Goal: Task Accomplishment & Management: Use online tool/utility

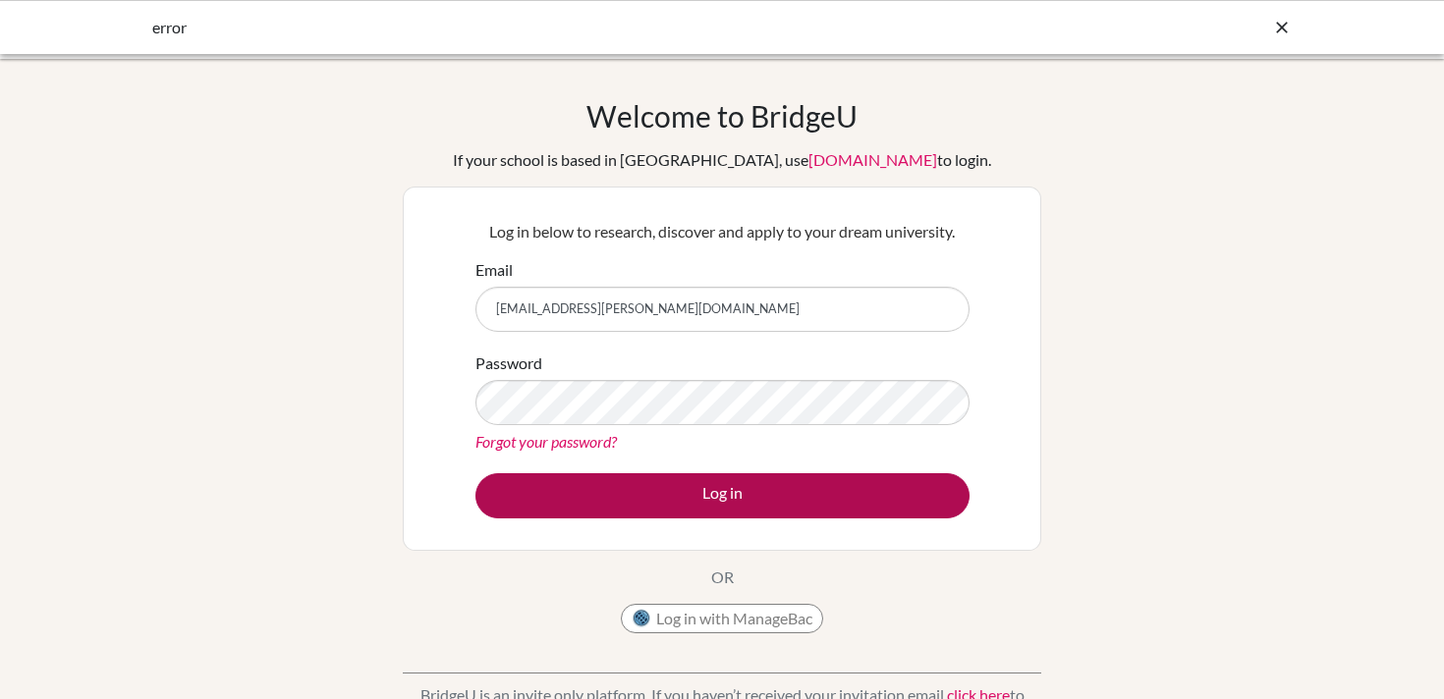
type input "lhansen@tisa.az"
click at [630, 496] on button "Log in" at bounding box center [722, 495] width 494 height 45
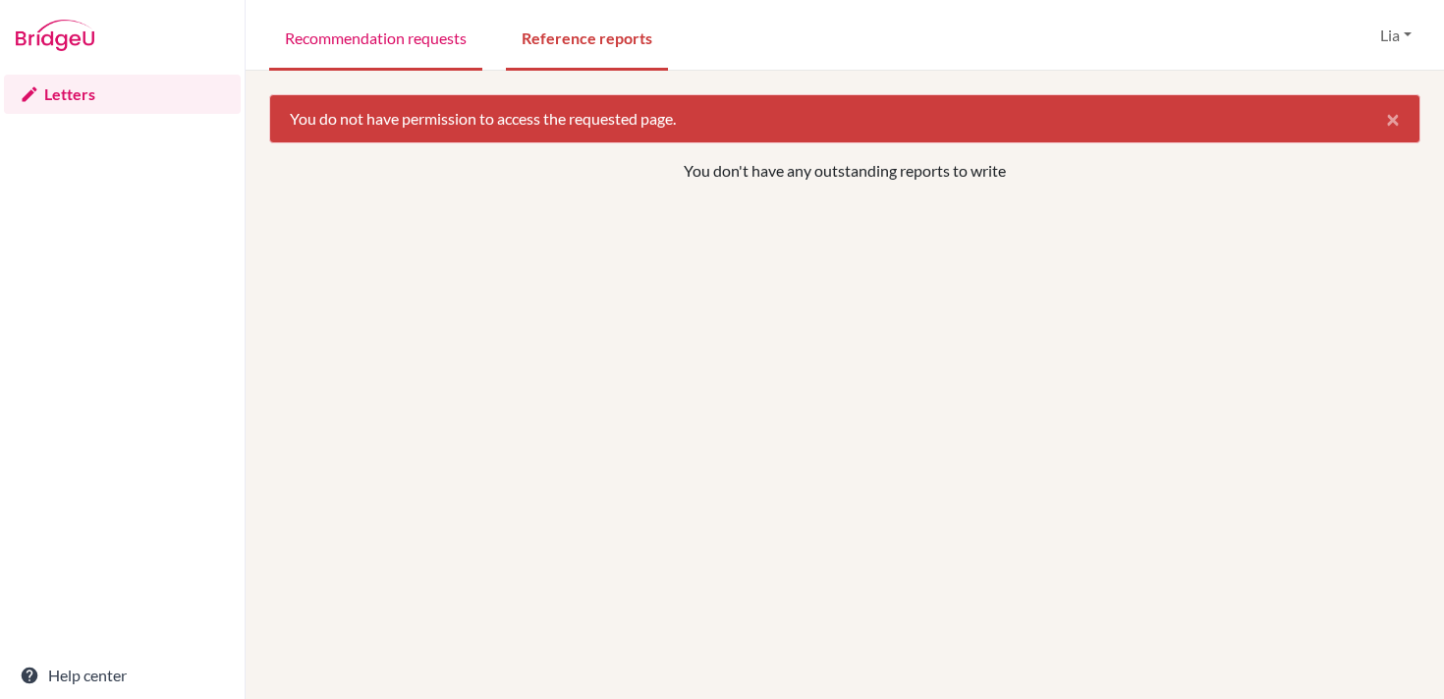
click at [407, 40] on link "Recommendation requests" at bounding box center [375, 37] width 213 height 68
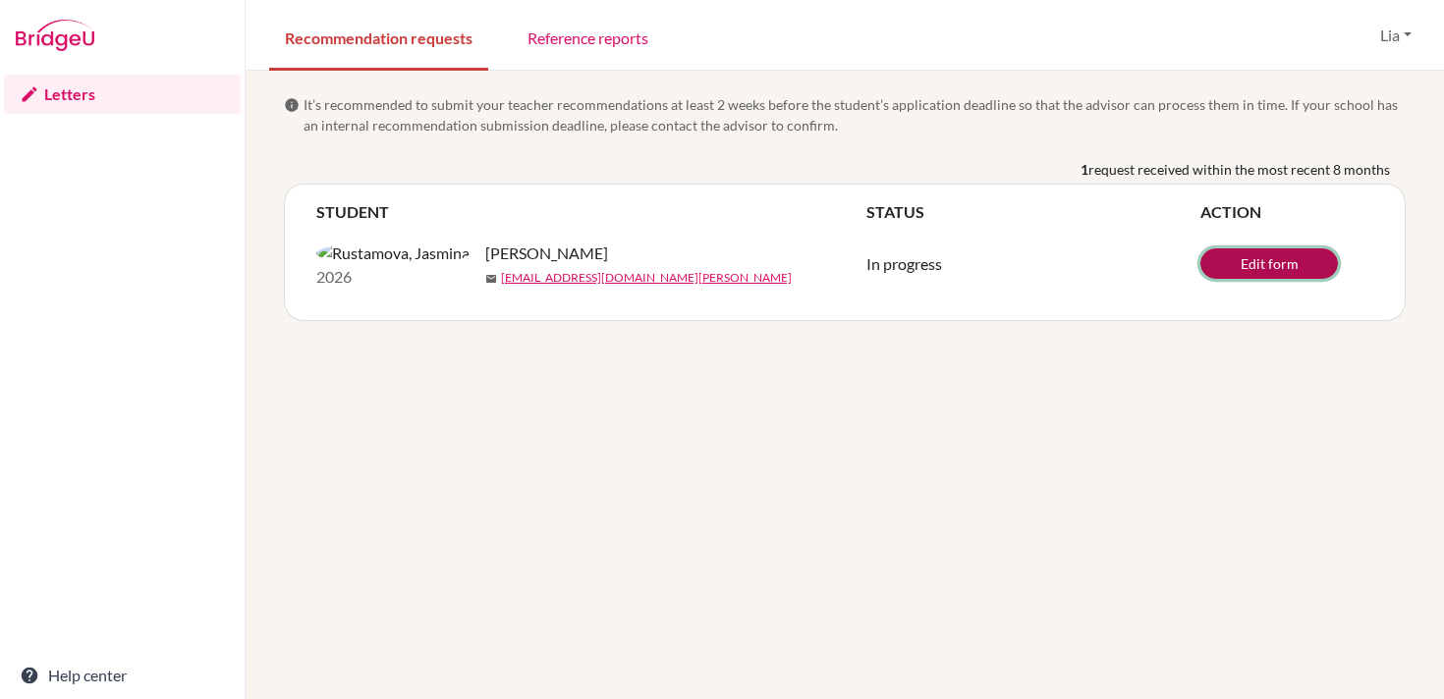
click at [1256, 278] on link "Edit form" at bounding box center [1269, 264] width 138 height 30
click at [1251, 276] on link "Edit form" at bounding box center [1269, 264] width 138 height 30
click at [1256, 273] on link "Edit form" at bounding box center [1269, 264] width 138 height 30
